Goal: Task Accomplishment & Management: Use online tool/utility

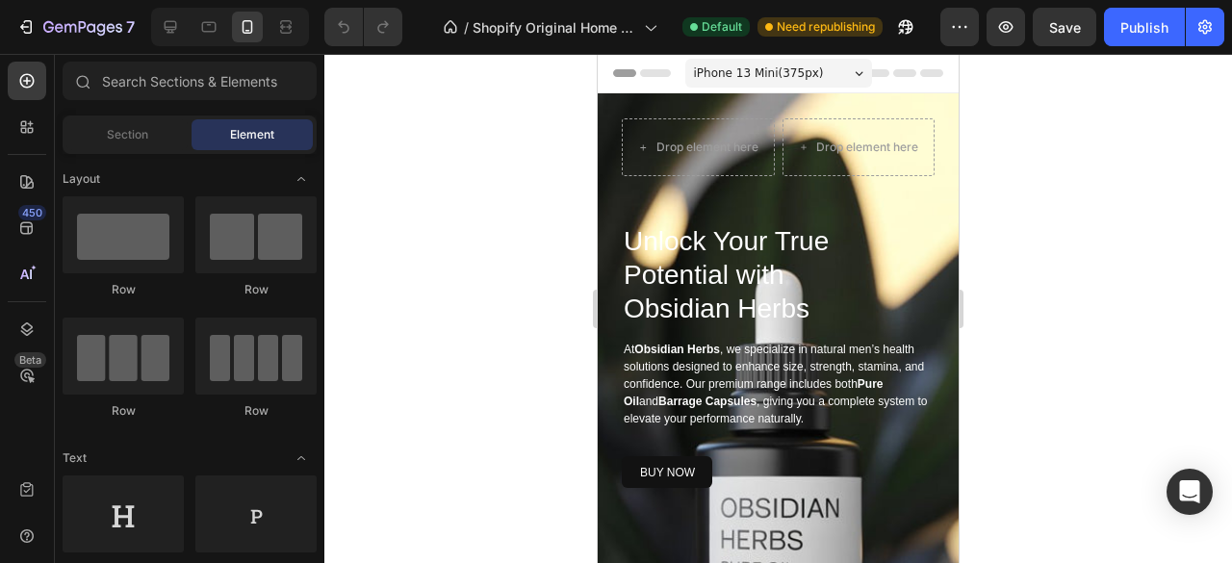
drag, startPoint x: 954, startPoint y: 85, endPoint x: 1561, endPoint y: 121, distance: 607.6
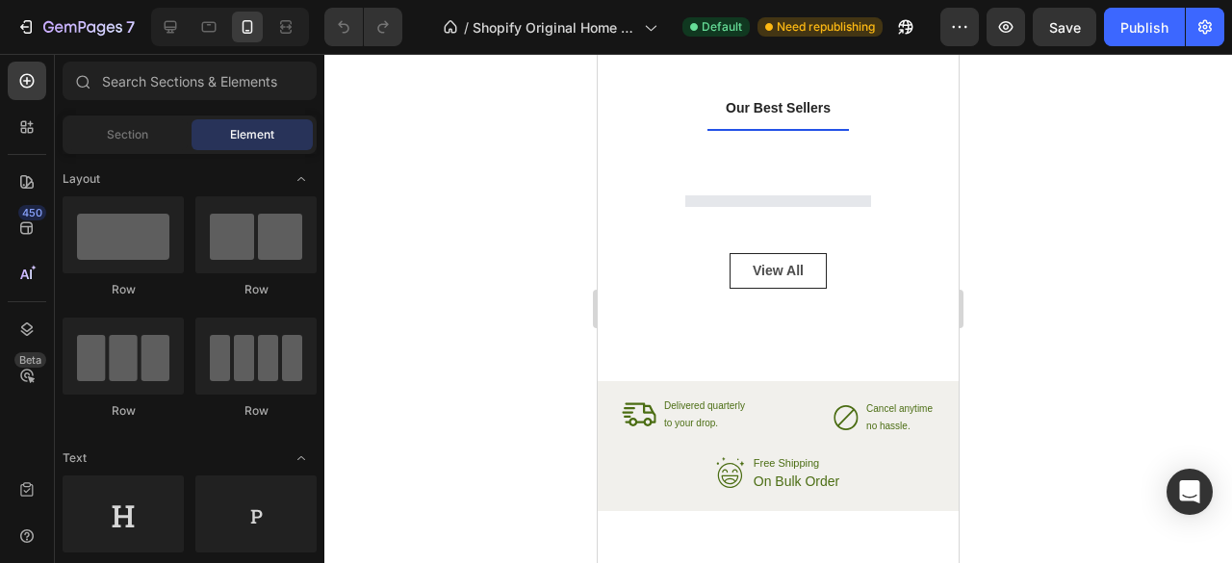
scroll to position [3395, 0]
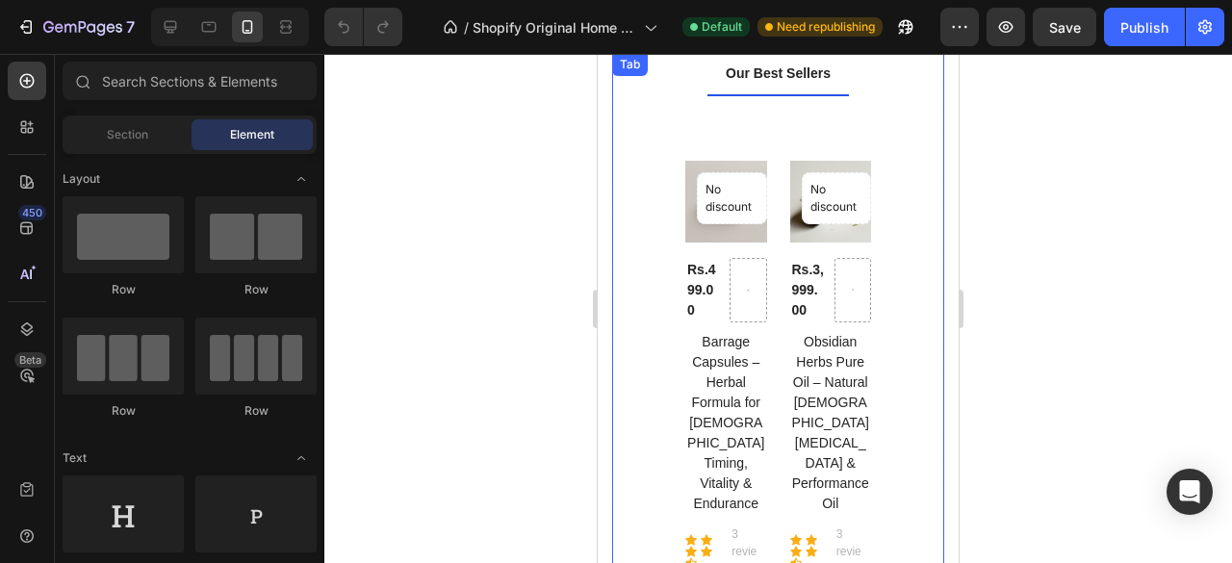
click at [652, 236] on div "Our Best Sellers Title Line No discount Not be displayed when published Product…" at bounding box center [778, 404] width 332 height 703
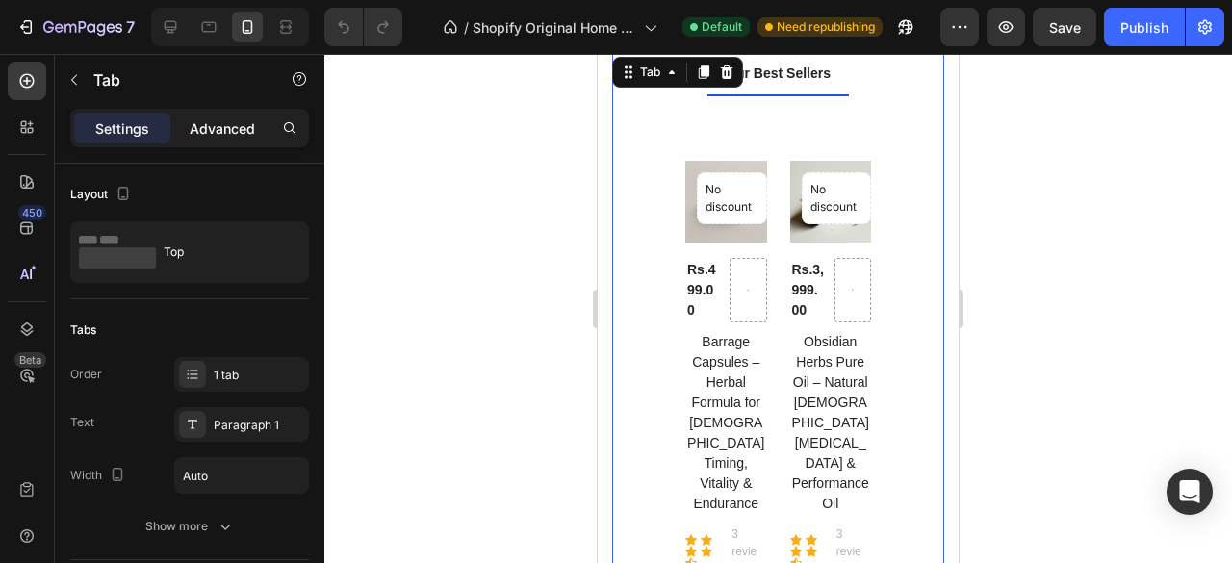
click at [212, 124] on p "Advanced" at bounding box center [222, 128] width 65 height 20
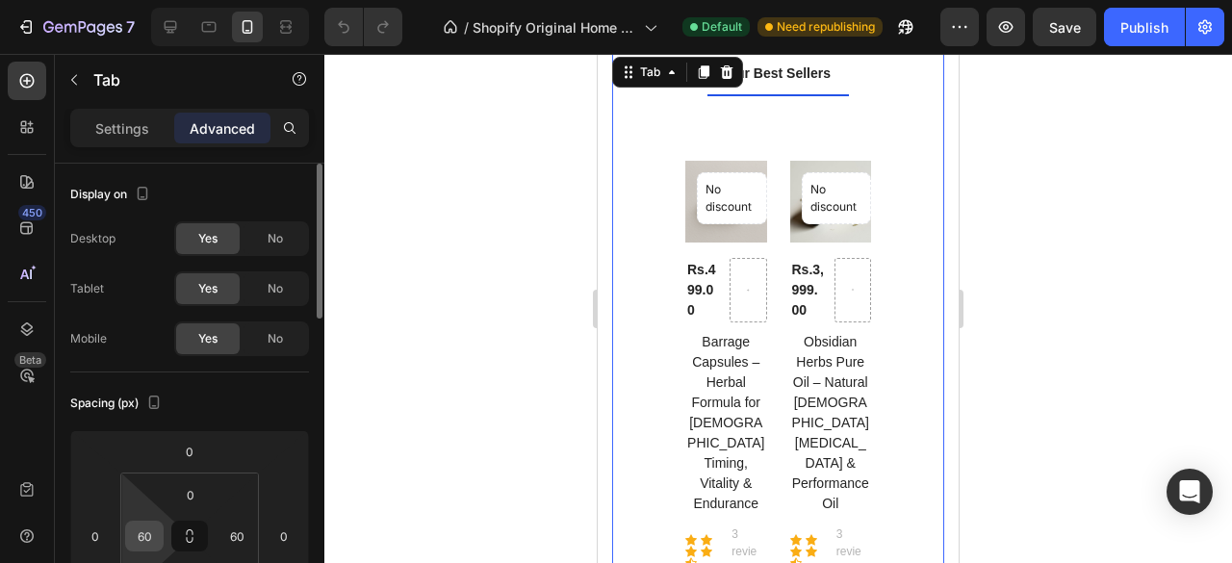
click at [130, 544] on input "60" at bounding box center [144, 536] width 29 height 29
type input "0"
click at [241, 548] on input "60" at bounding box center [236, 536] width 29 height 29
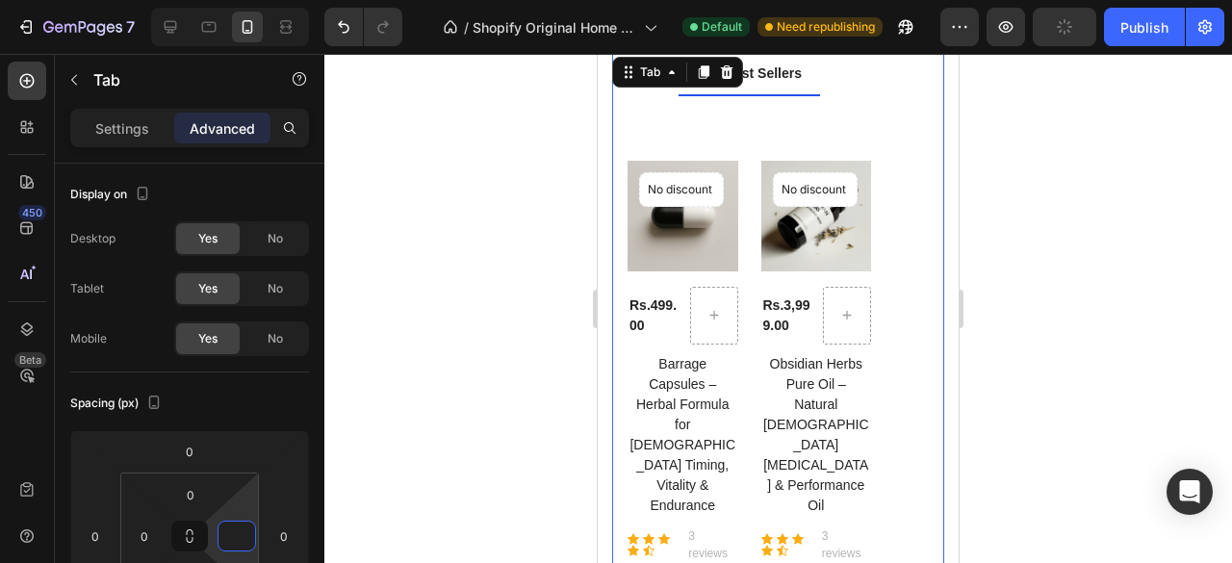
click at [891, 192] on div "Our Best Sellers Title Line No discount Not be displayed when published Product…" at bounding box center [778, 386] width 332 height 667
type input "0"
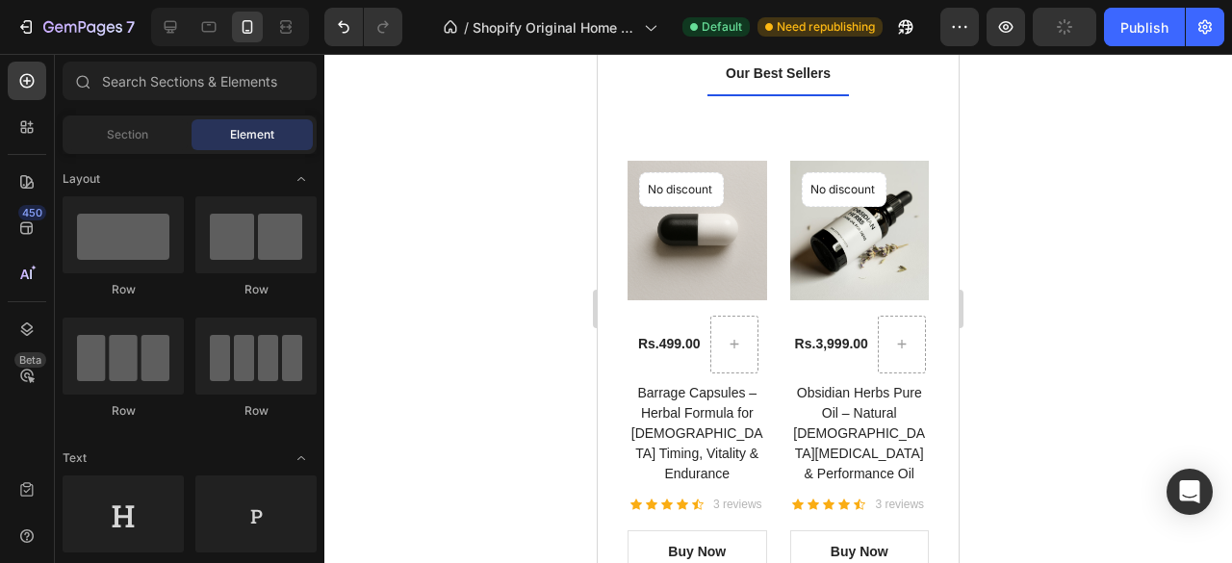
scroll to position [3534, 0]
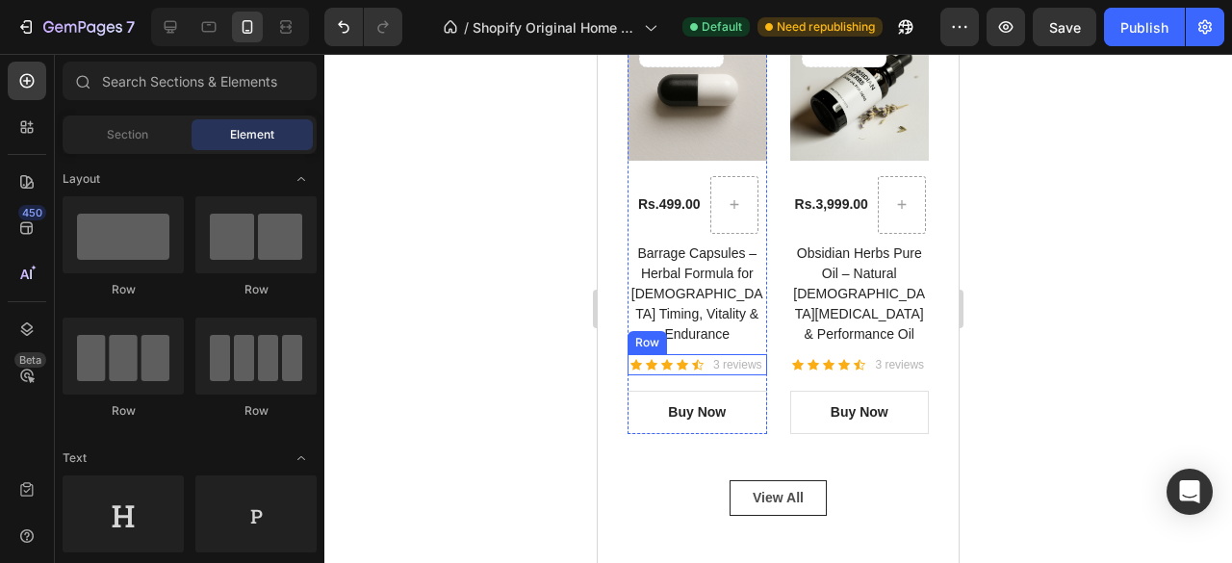
click at [702, 364] on div "Icon Icon Icon Icon Icon Icon List Hoz 3 reviews Text block Row" at bounding box center [698, 364] width 140 height 21
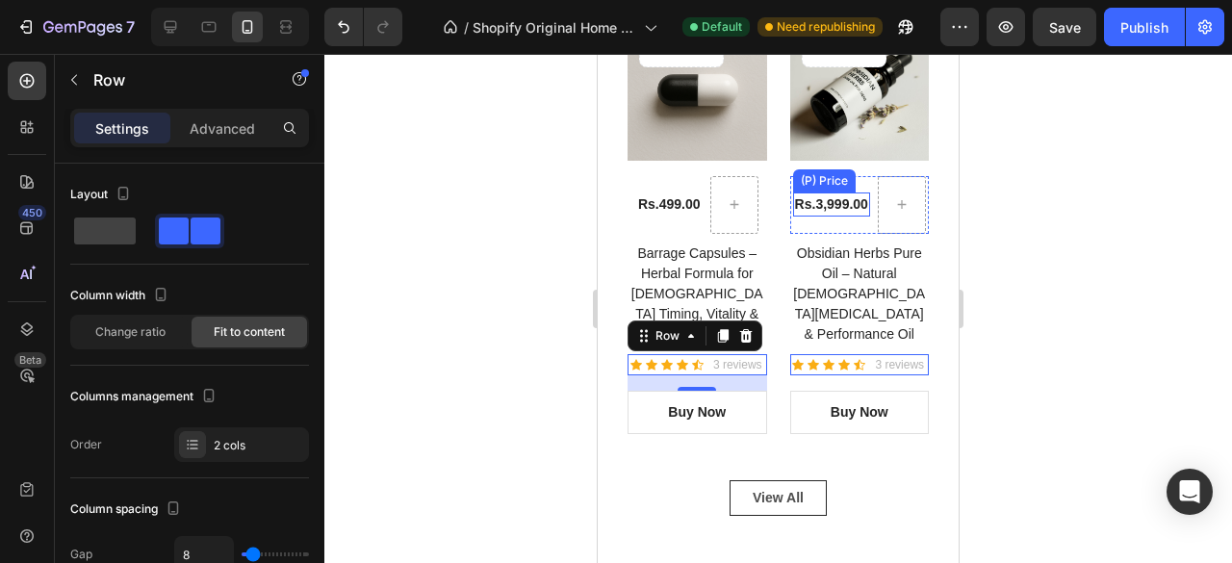
click at [703, 217] on div "Rs.3,999.00" at bounding box center [669, 205] width 66 height 24
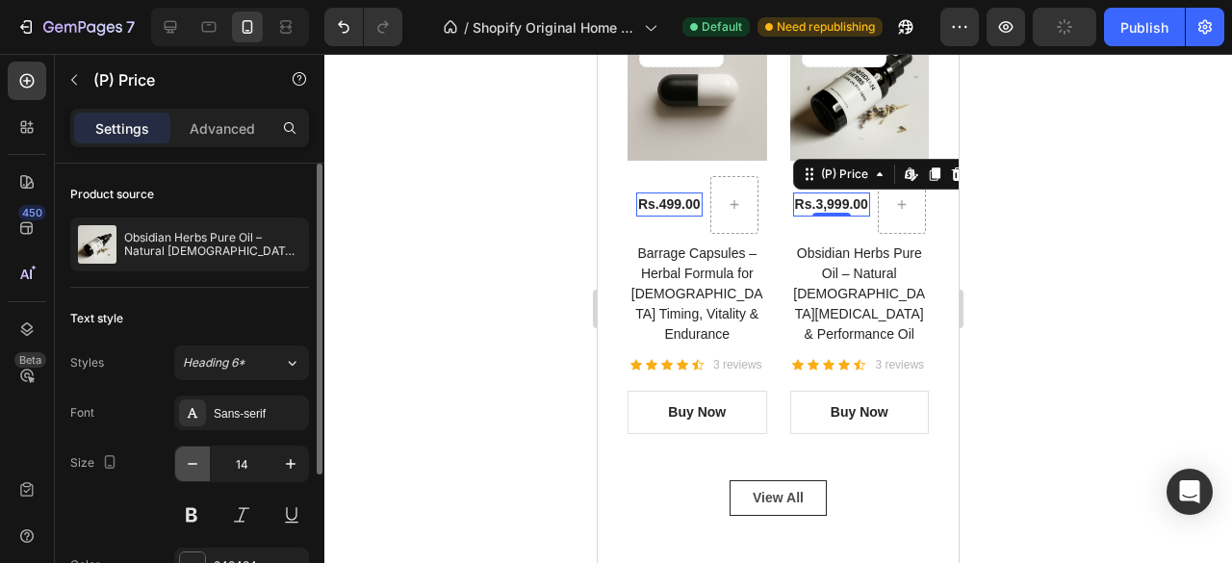
click at [201, 456] on icon "button" at bounding box center [192, 463] width 19 height 19
type input "13"
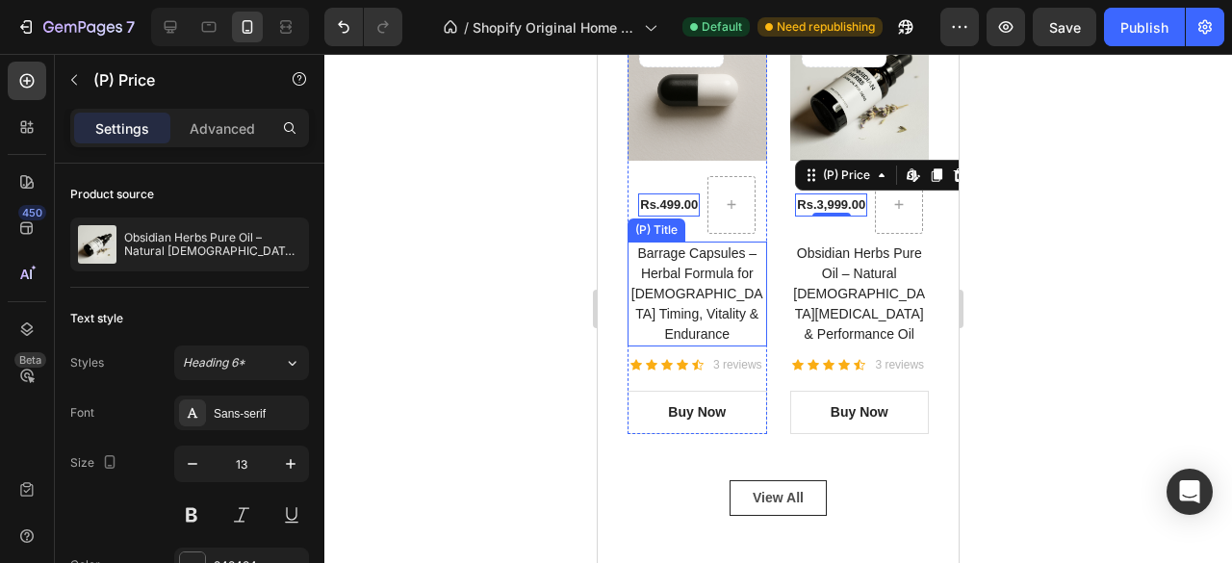
click at [705, 307] on h2 "Barrage Capsules – Herbal Formula for [DEMOGRAPHIC_DATA] Timing, Vitality & End…" at bounding box center [698, 294] width 140 height 105
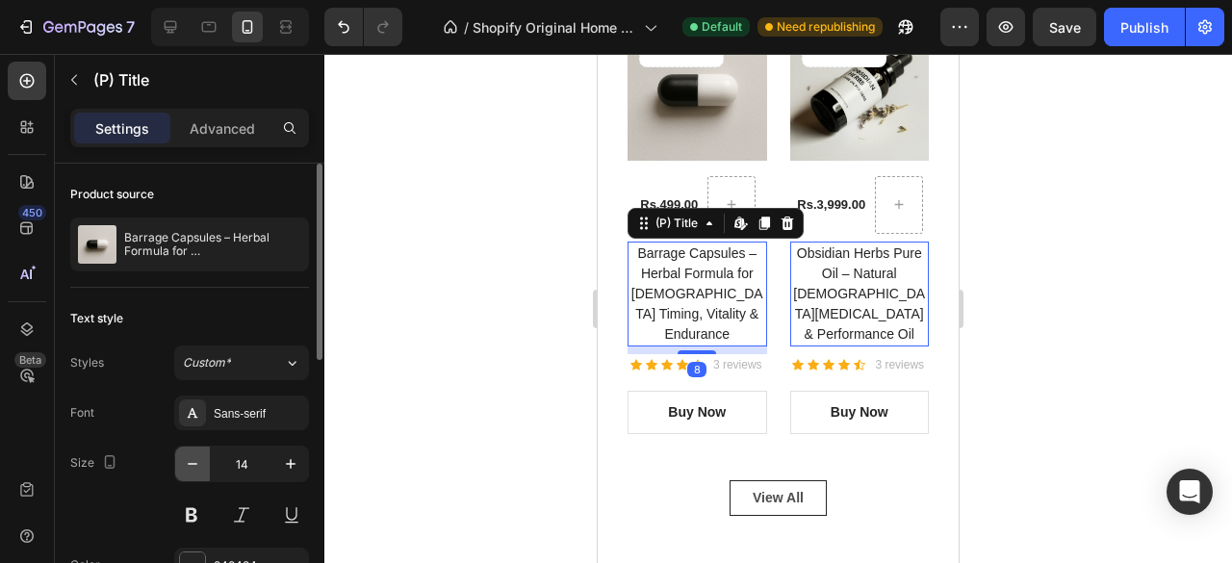
click at [200, 469] on icon "button" at bounding box center [192, 463] width 19 height 19
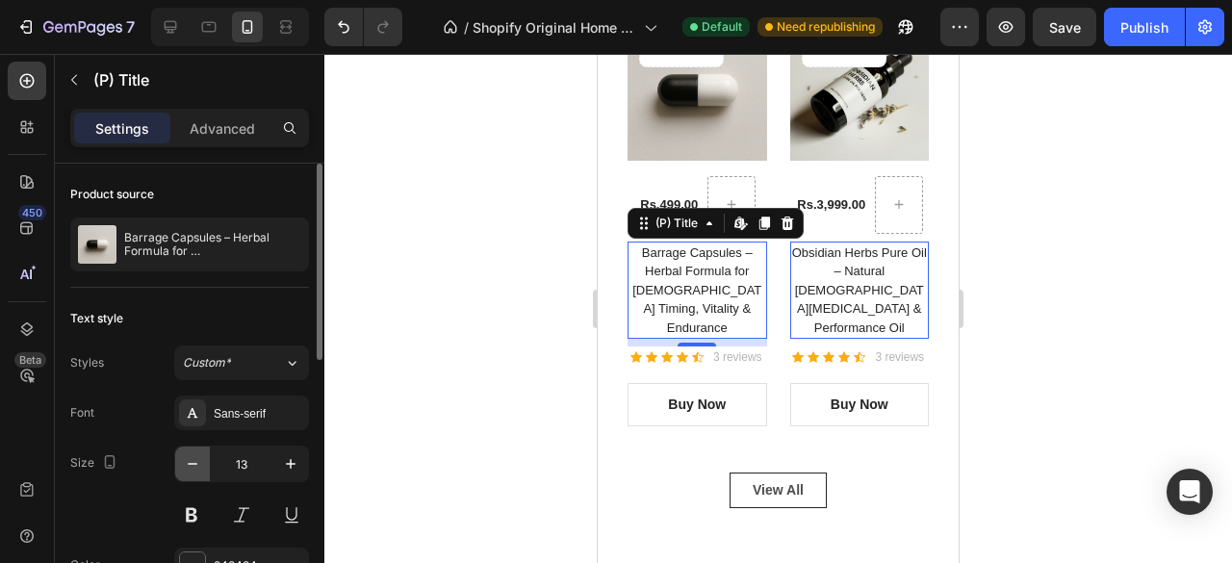
click at [200, 469] on icon "button" at bounding box center [192, 463] width 19 height 19
type input "12"
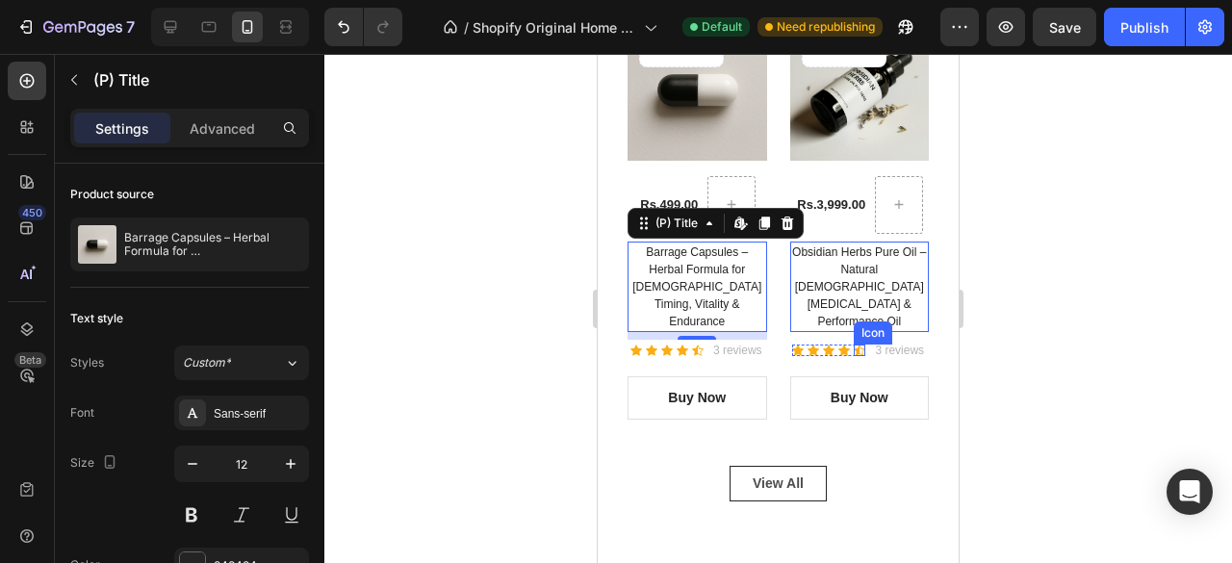
click at [704, 356] on div "Icon Icon Icon Icon Icon" at bounding box center [667, 351] width 73 height 12
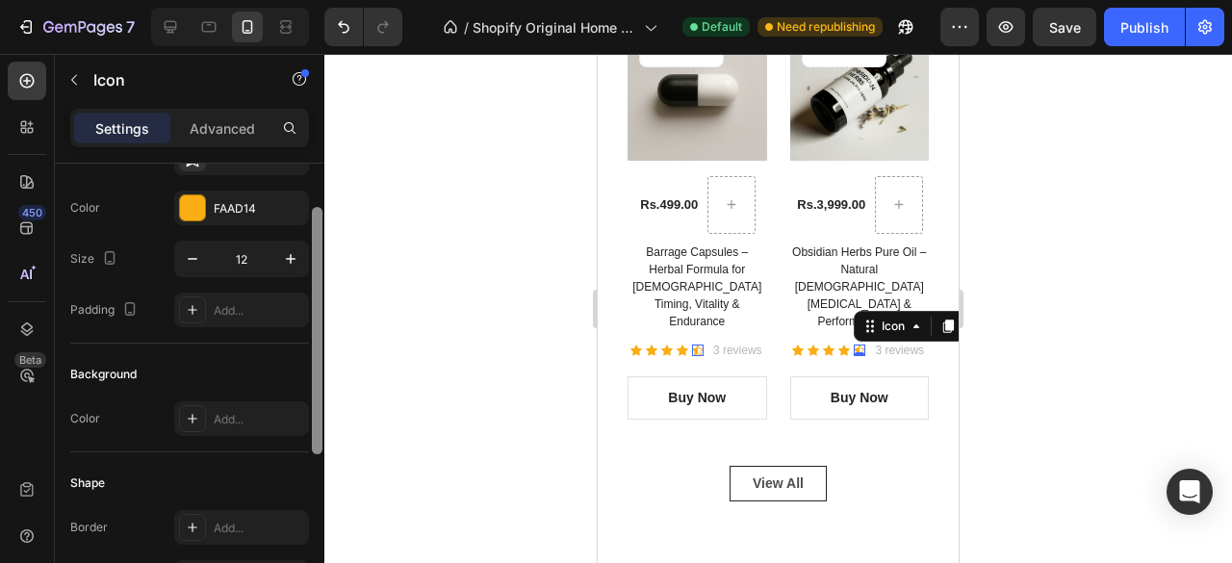
drag, startPoint x: 316, startPoint y: 258, endPoint x: 322, endPoint y: 301, distance: 43.7
click at [322, 301] on div at bounding box center [317, 330] width 11 height 247
click at [194, 267] on icon "button" at bounding box center [192, 260] width 19 height 19
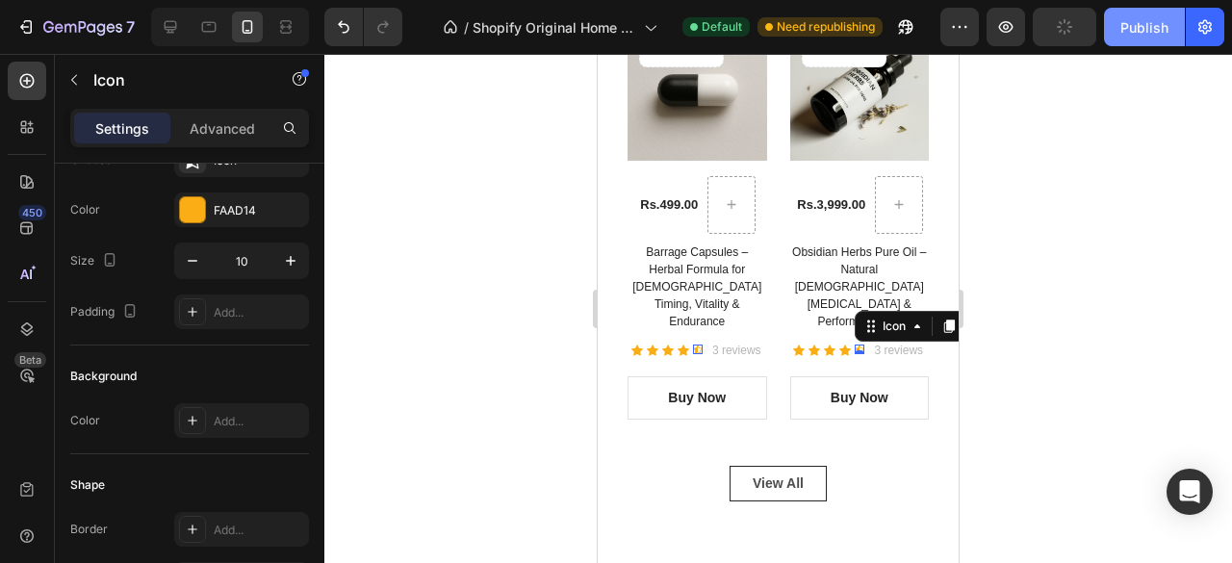
click at [1153, 34] on div "Publish" at bounding box center [1145, 27] width 48 height 20
click at [176, 28] on icon at bounding box center [170, 26] width 19 height 19
type input "12"
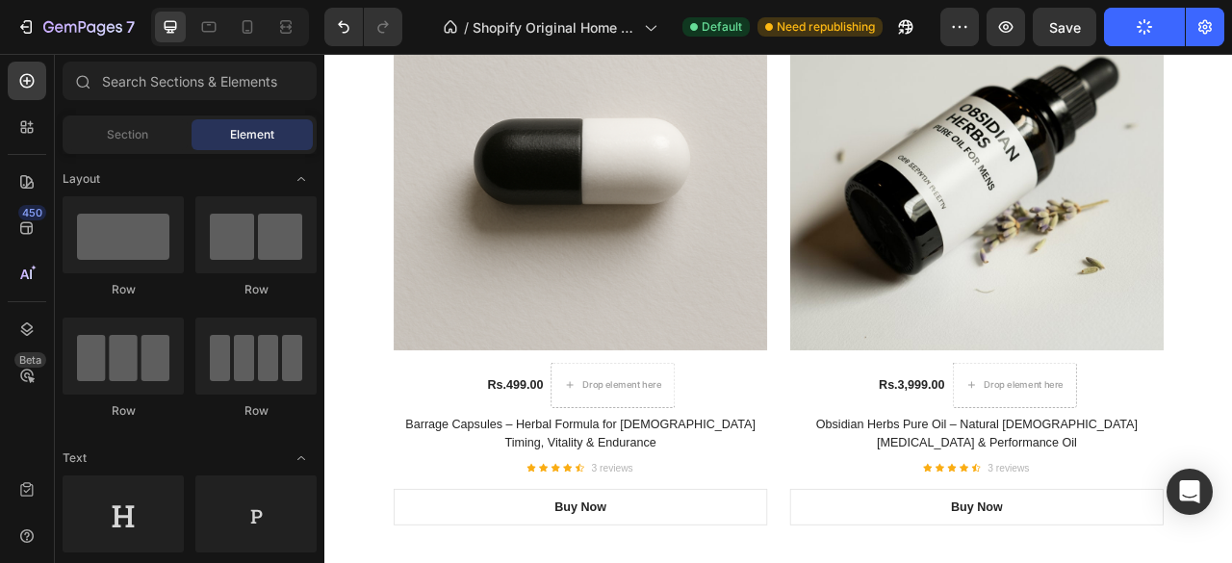
scroll to position [3476, 0]
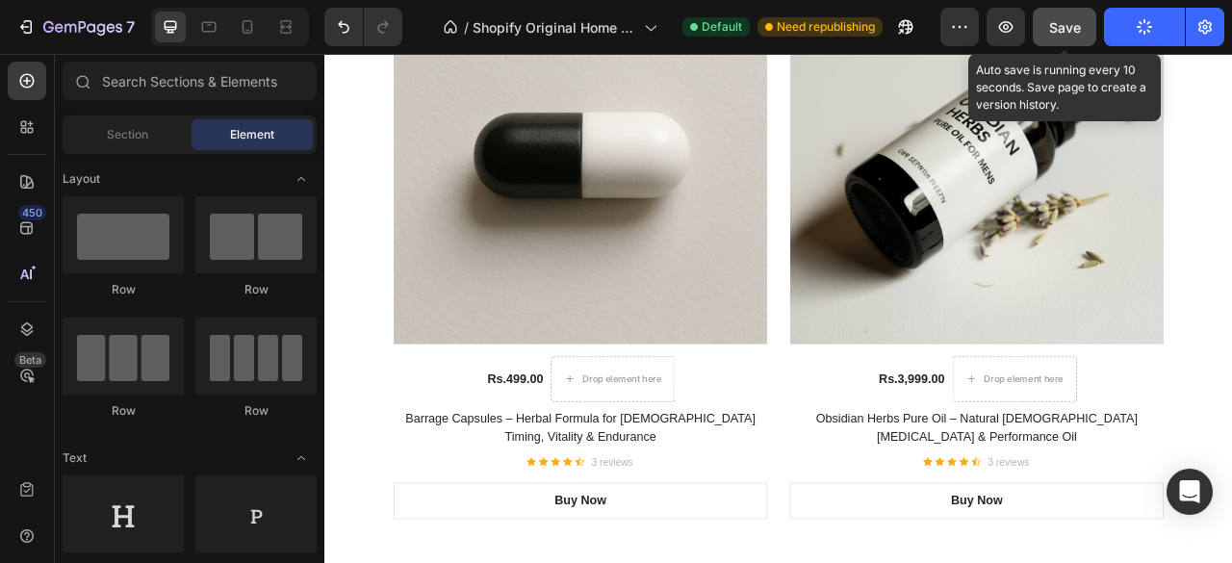
click at [1053, 27] on span "Save" at bounding box center [1065, 27] width 32 height 16
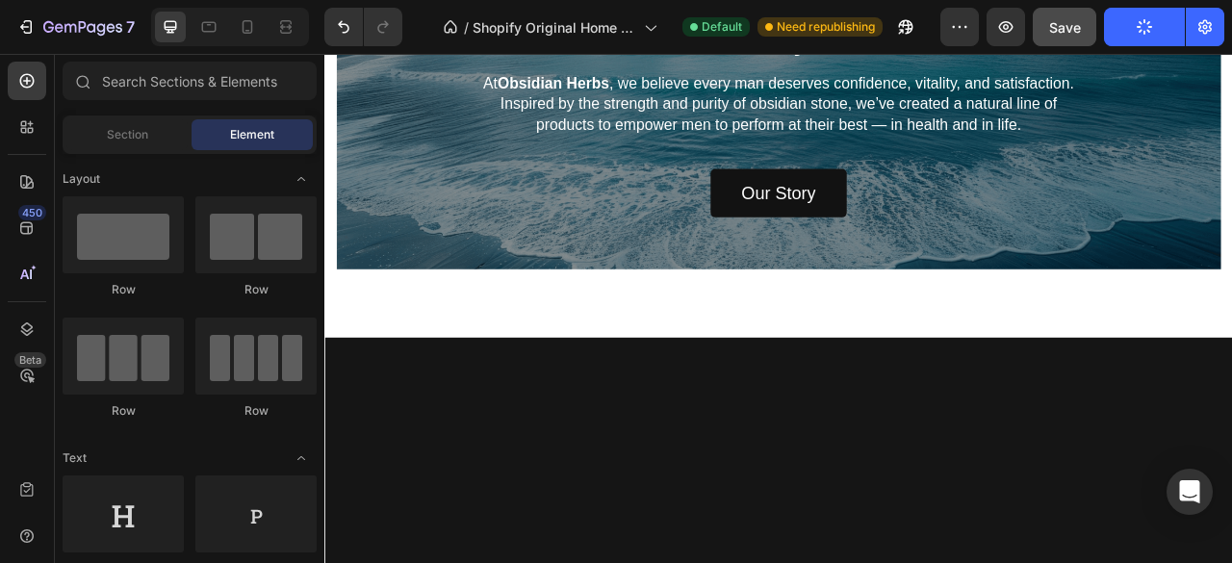
scroll to position [3812, 0]
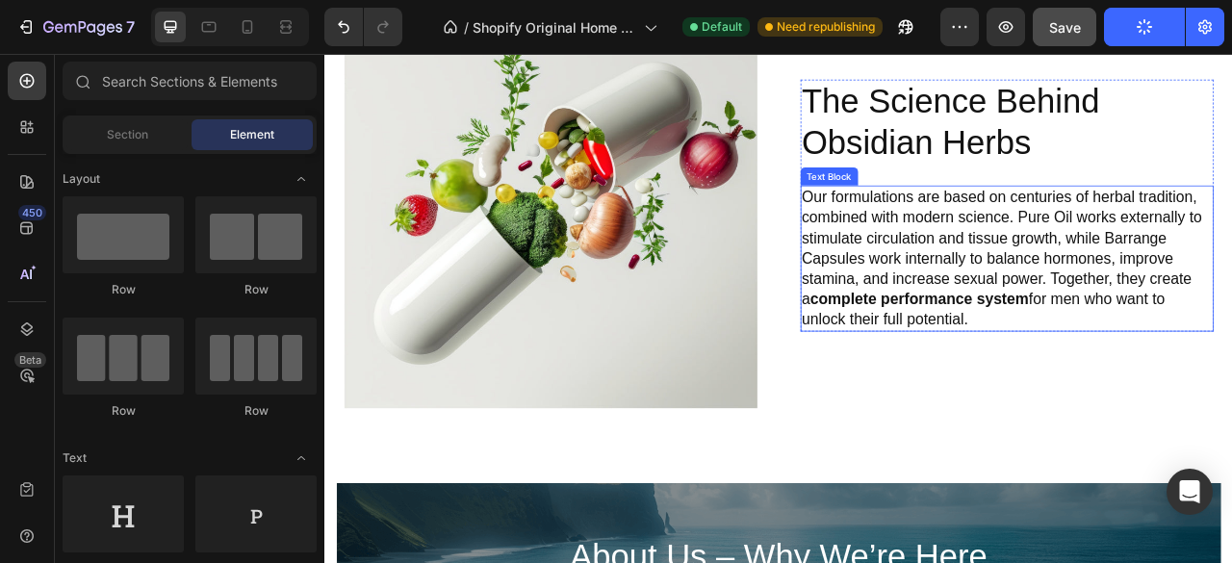
click at [1231, 285] on p "Our formulations are based on centuries of herbal tradition, combined with mode…" at bounding box center [1193, 314] width 523 height 182
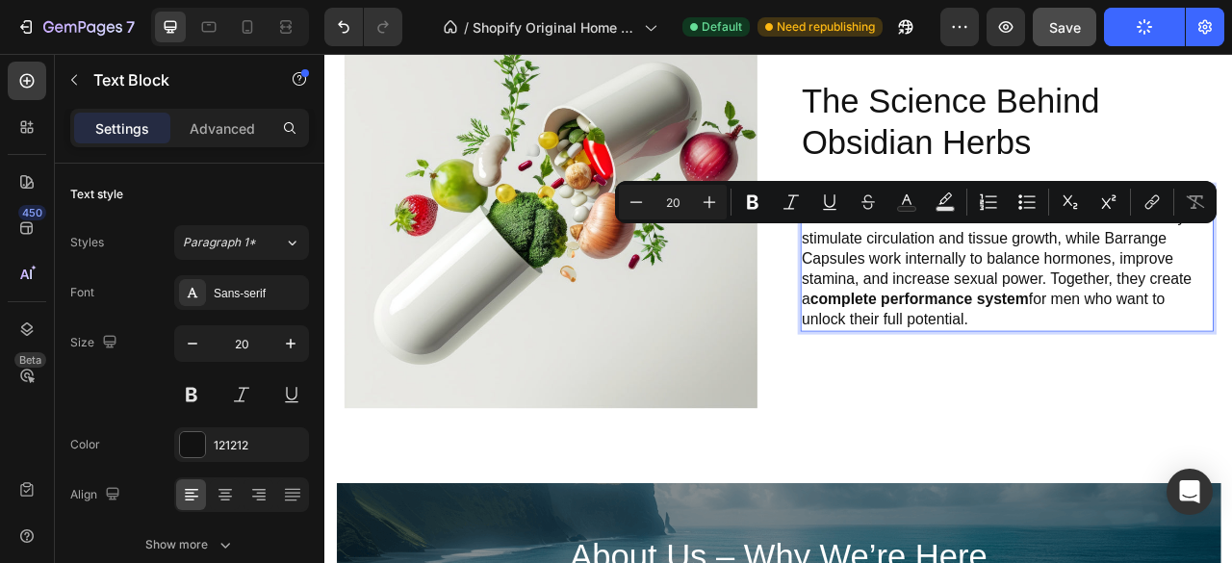
click at [1231, 285] on p "Our formulations are based on centuries of herbal tradition, combined with mode…" at bounding box center [1193, 314] width 523 height 182
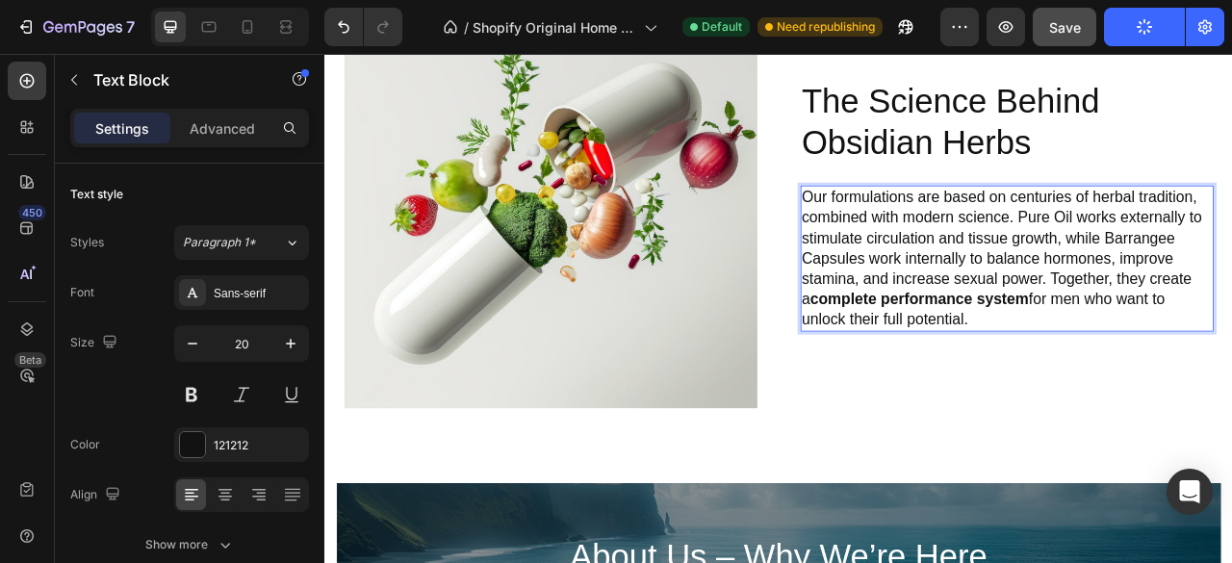
click at [1161, 20] on button "Publish" at bounding box center [1144, 27] width 81 height 39
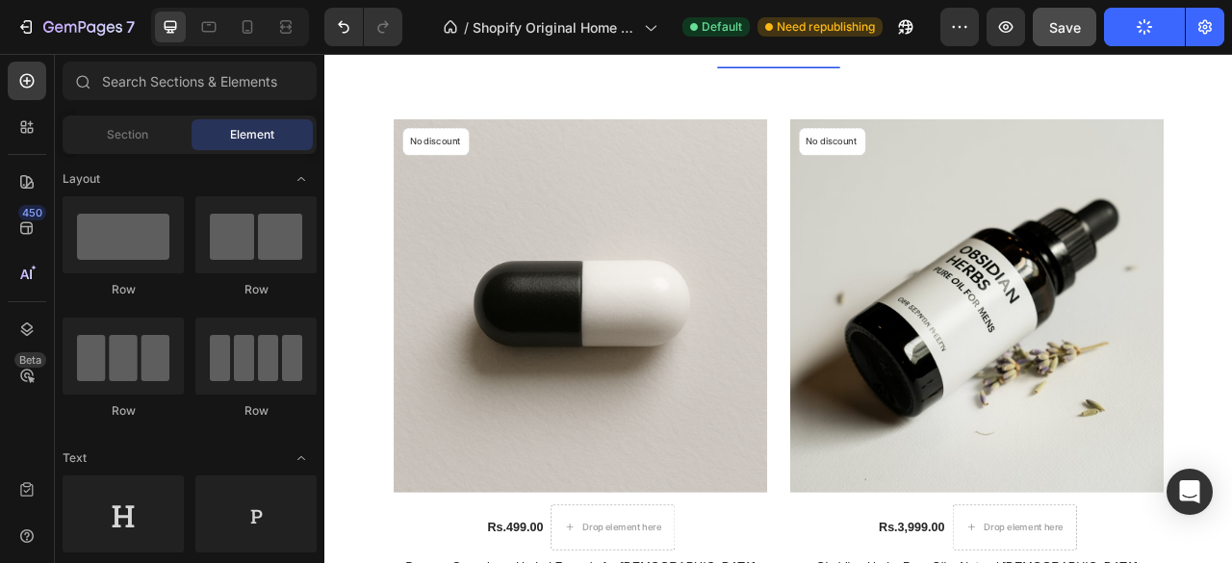
scroll to position [3292, 0]
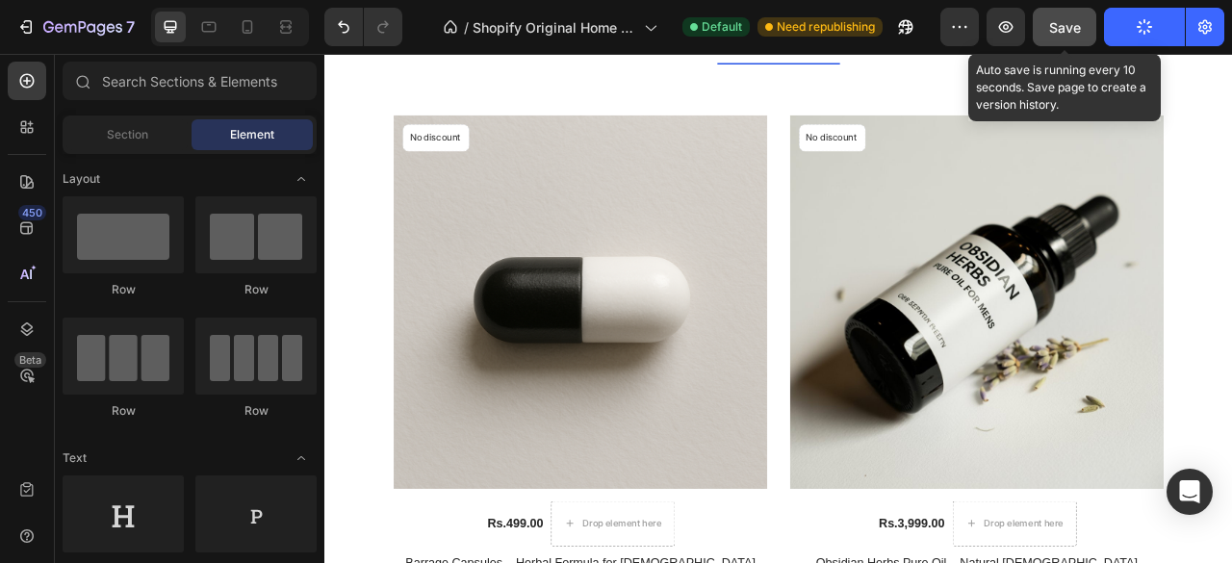
click at [1067, 12] on button "Save" at bounding box center [1065, 27] width 64 height 39
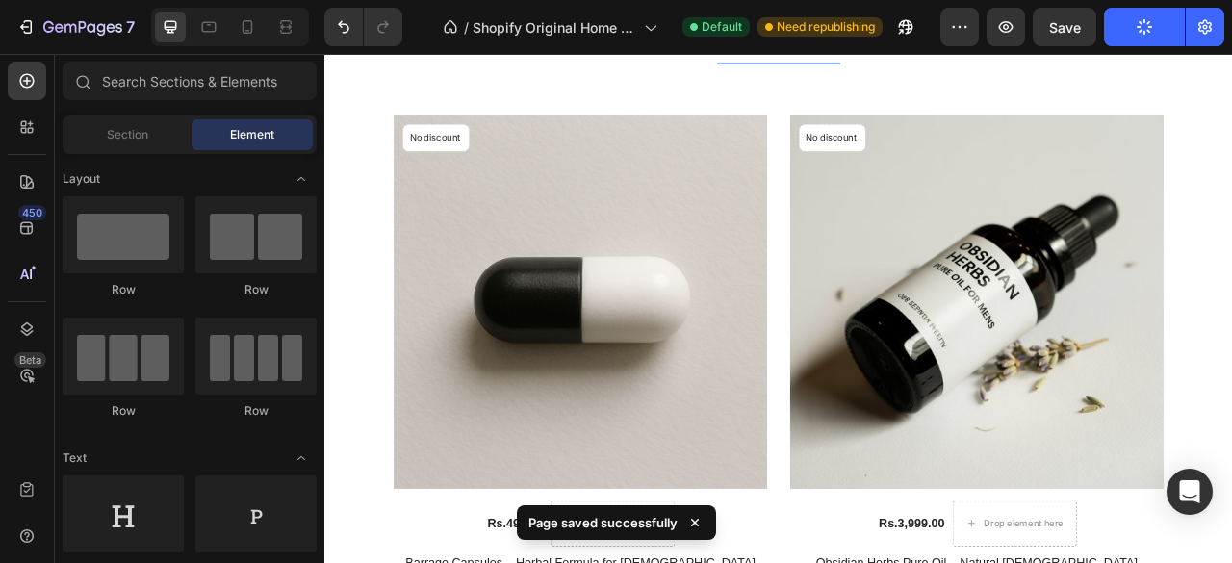
click at [699, 522] on icon at bounding box center [694, 522] width 19 height 19
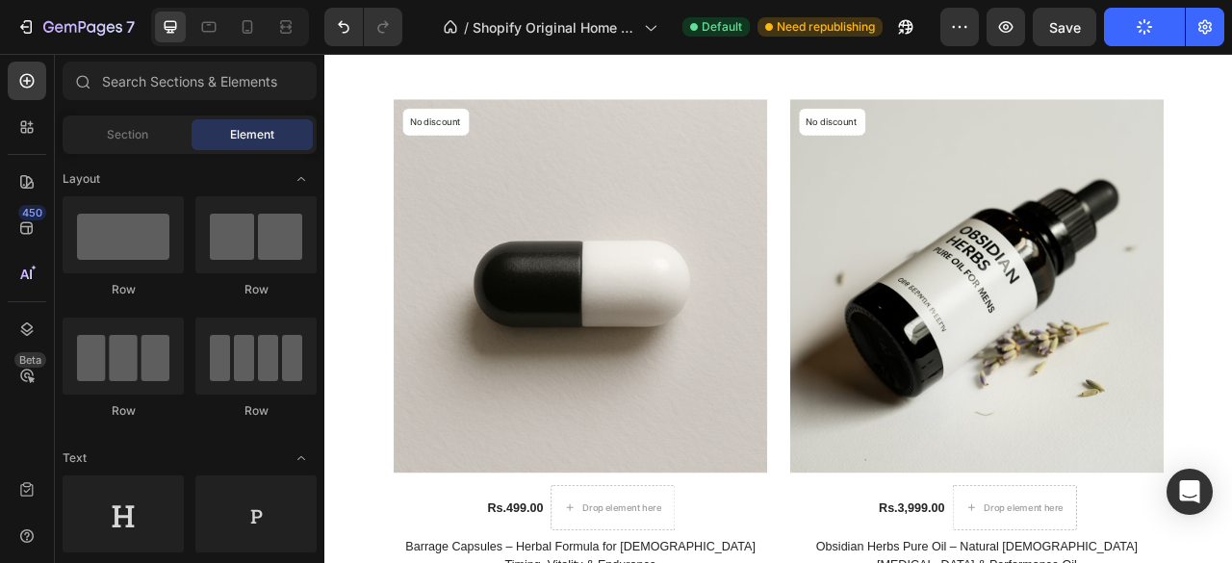
scroll to position [3397, 0]
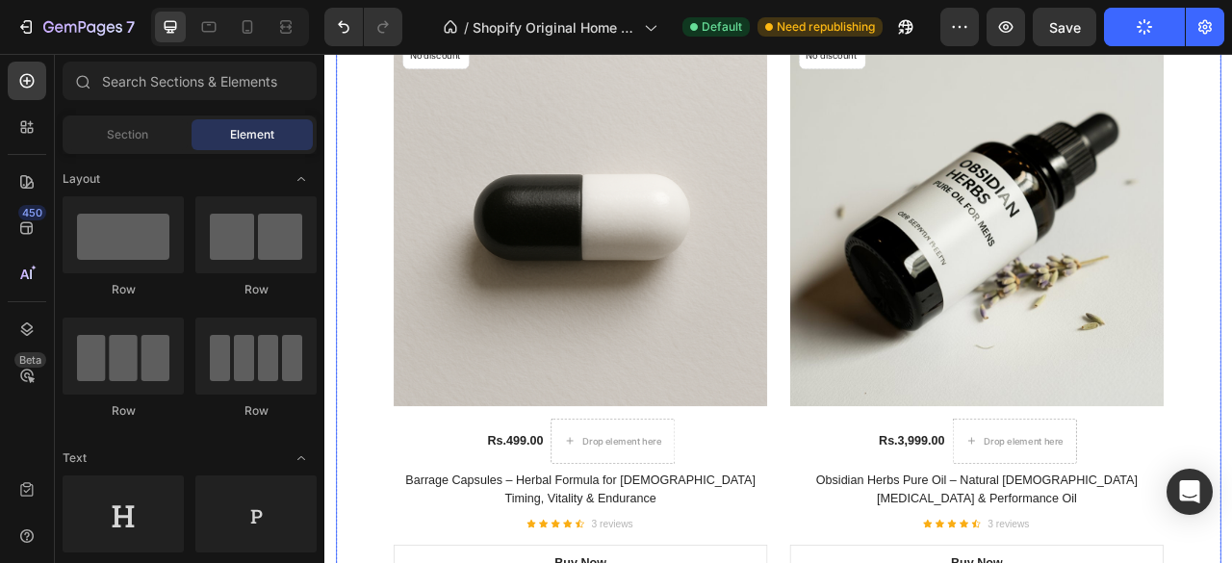
click at [1231, 402] on div "Our Best Sellers Title Line No discount Not be displayed when published Product…" at bounding box center [902, 328] width 1126 height 825
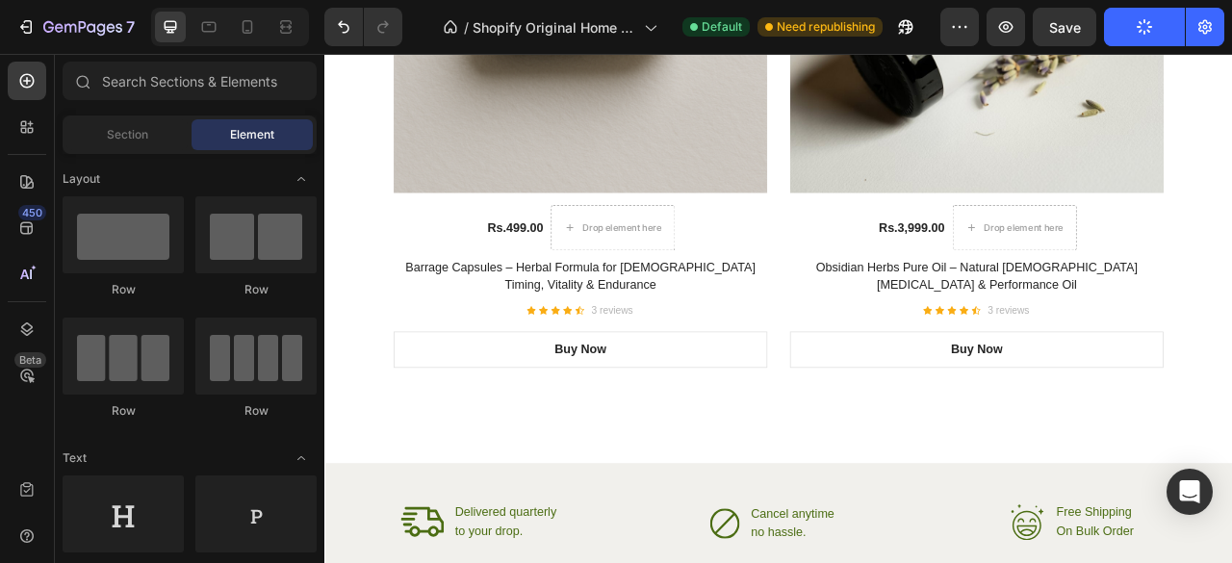
scroll to position [3434, 0]
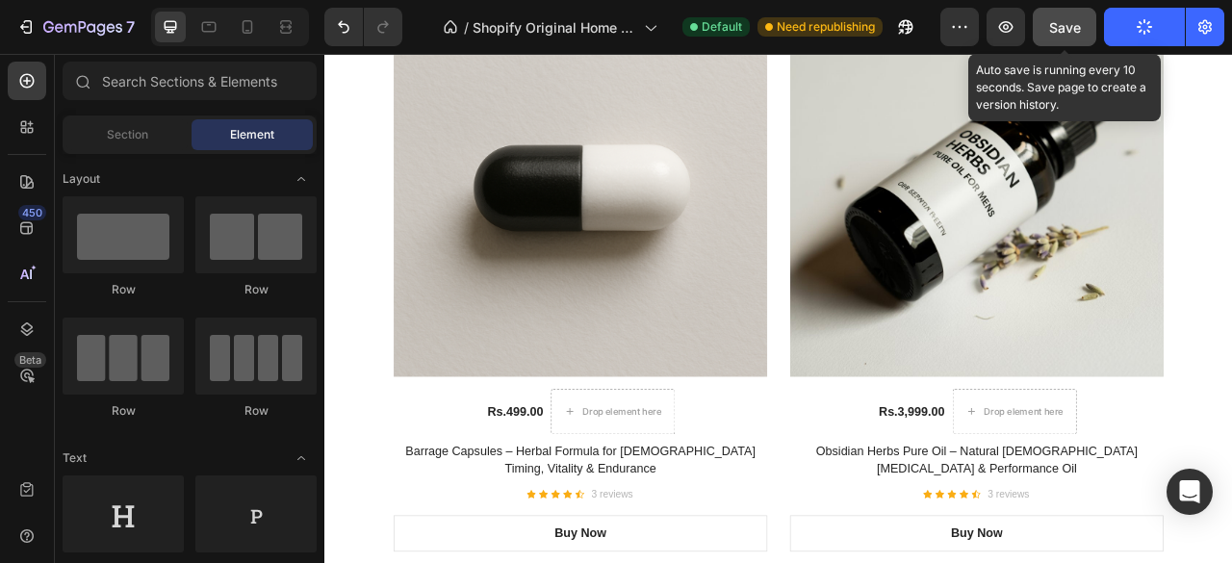
click at [1070, 38] on button "Save" at bounding box center [1065, 27] width 64 height 39
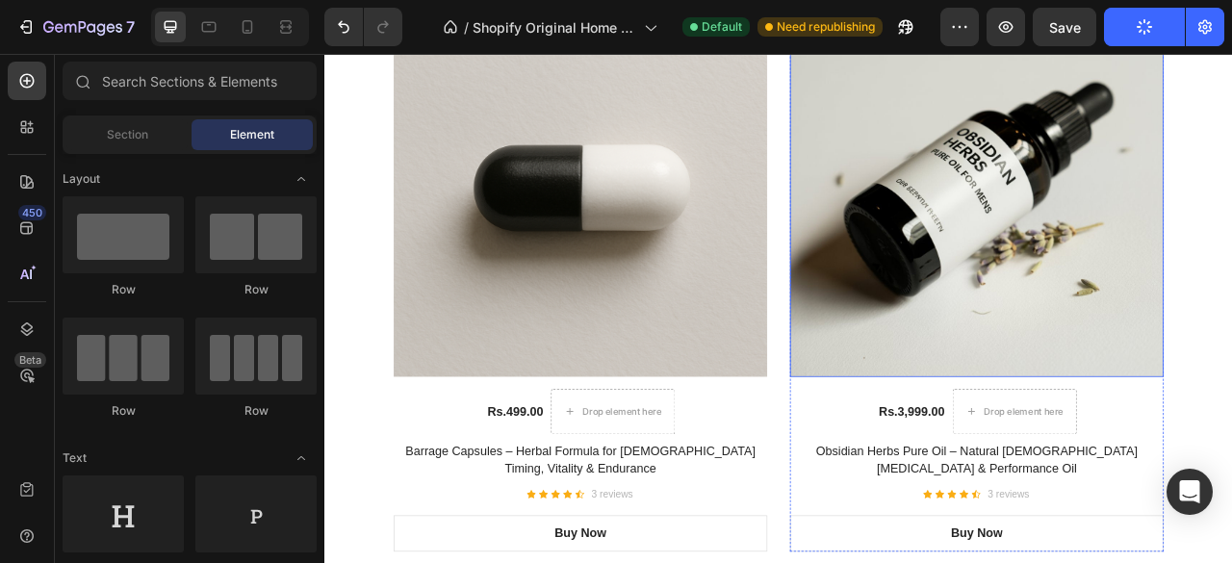
click at [888, 232] on img at bounding box center [650, 227] width 476 height 476
